Goal: Information Seeking & Learning: Learn about a topic

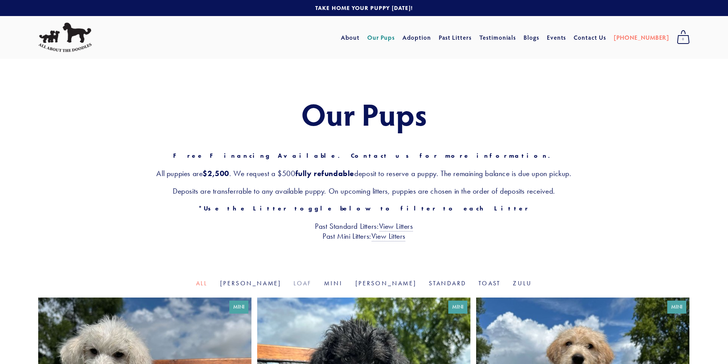
click at [303, 283] on link "Loaf" at bounding box center [302, 283] width 18 height 7
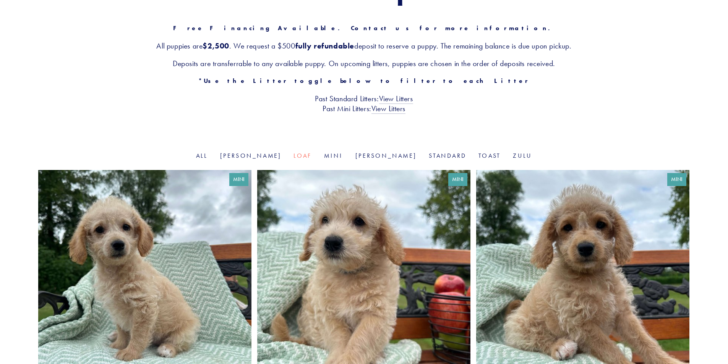
scroll to position [123, 0]
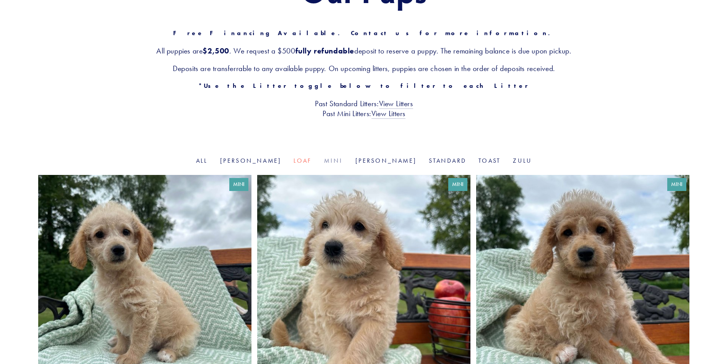
click at [332, 157] on link "Mini" at bounding box center [333, 160] width 19 height 7
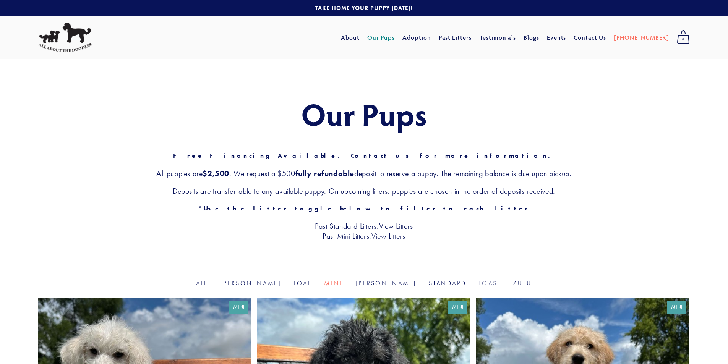
click at [478, 286] on link "Toast" at bounding box center [489, 283] width 22 height 7
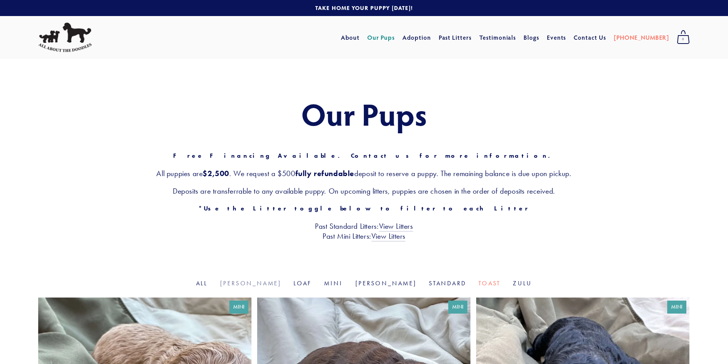
click at [265, 281] on link "[PERSON_NAME]" at bounding box center [251, 283] width 62 height 7
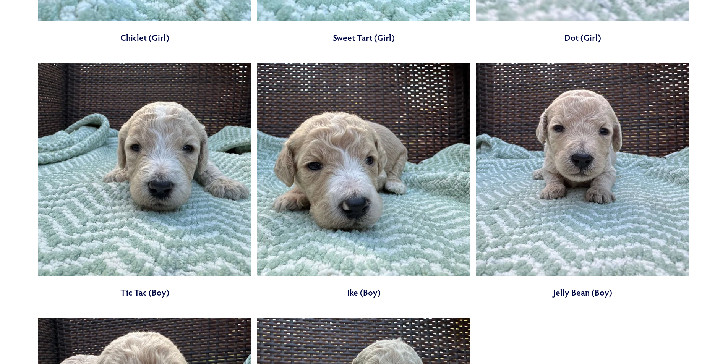
scroll to position [491, 0]
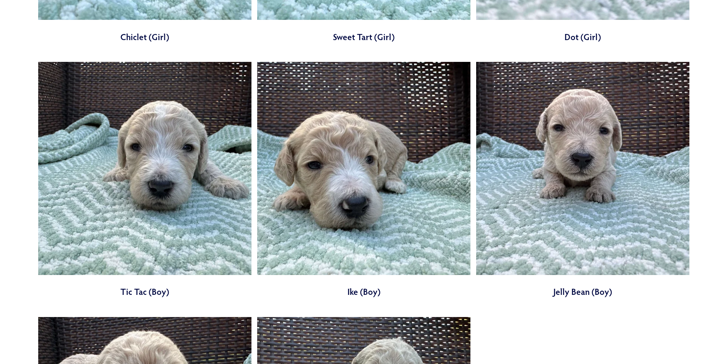
click at [104, 284] on link at bounding box center [144, 180] width 213 height 236
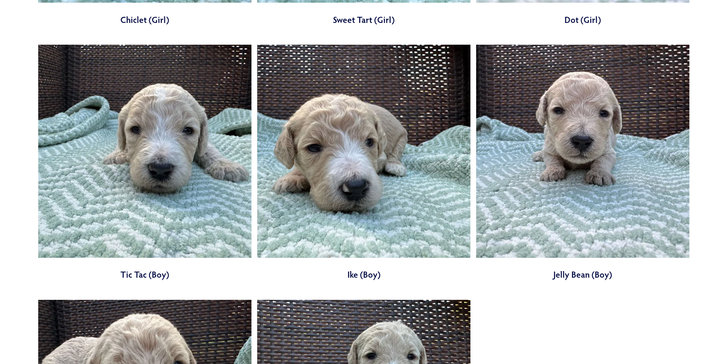
scroll to position [508, 0]
click at [367, 207] on link at bounding box center [363, 163] width 213 height 236
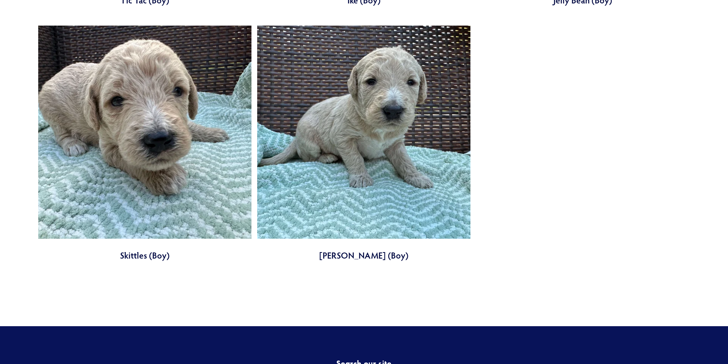
scroll to position [783, 0]
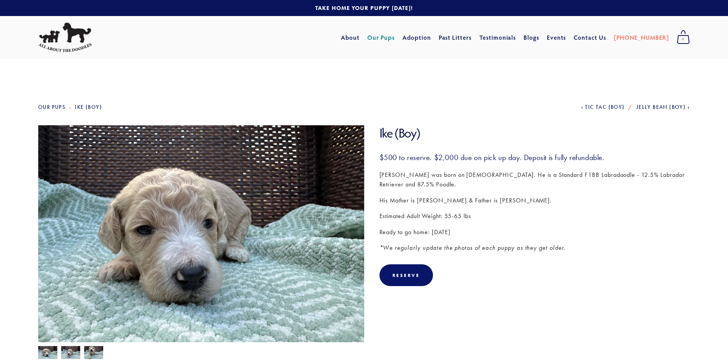
click at [88, 356] on img at bounding box center [93, 353] width 19 height 15
